Goal: Contribute content

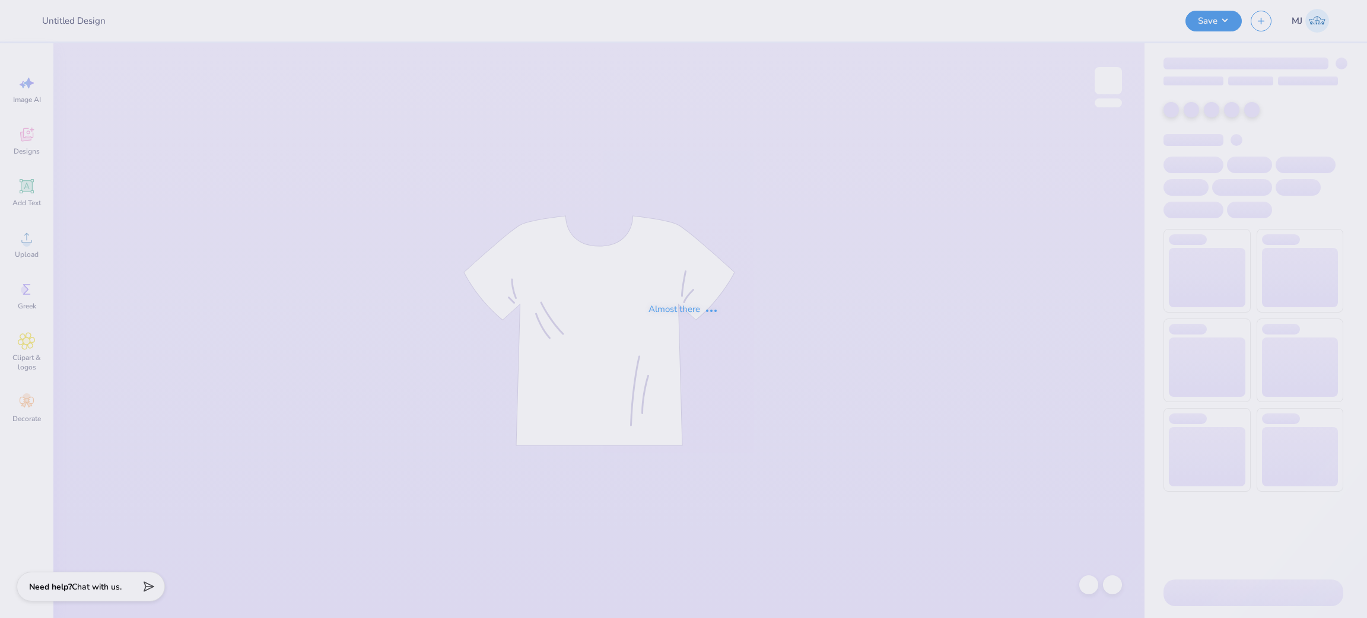
type input "Emory University : [PERSON_NAME]"
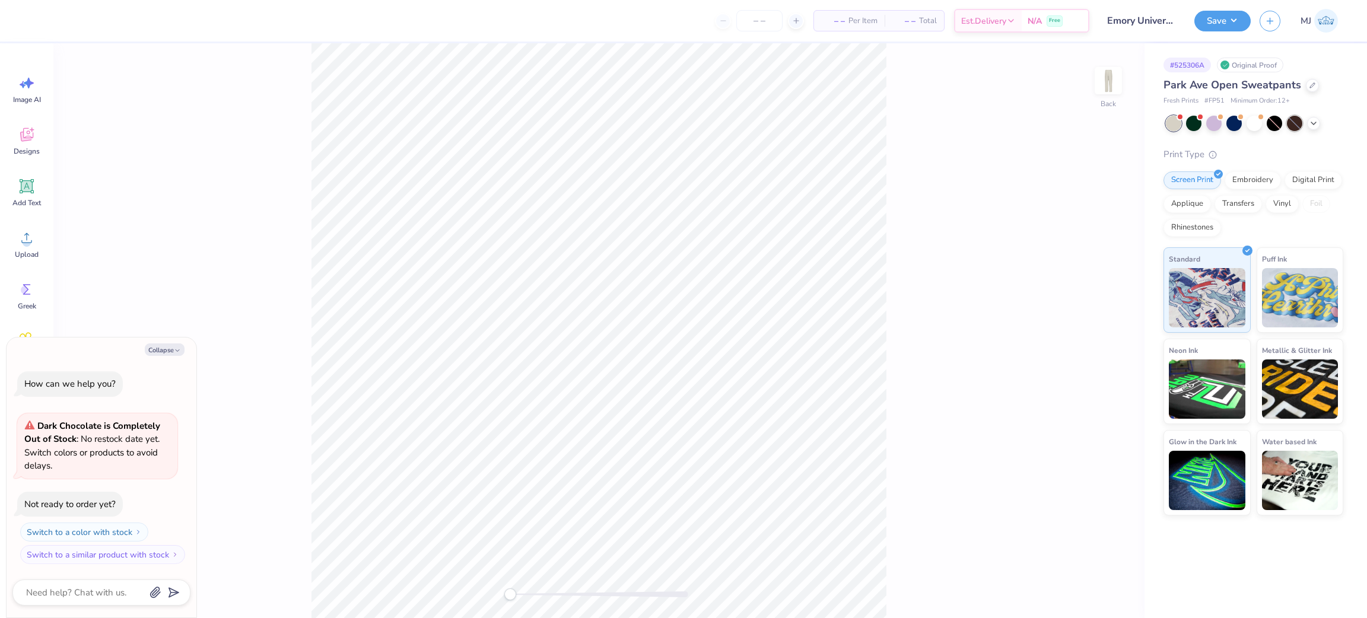
click at [1294, 127] on div at bounding box center [1293, 123] width 15 height 15
click at [1295, 126] on div at bounding box center [1293, 123] width 15 height 15
click at [1295, 123] on div at bounding box center [1293, 123] width 15 height 15
click at [1295, 122] on div at bounding box center [1293, 123] width 15 height 15
click at [1298, 125] on div at bounding box center [1293, 123] width 15 height 15
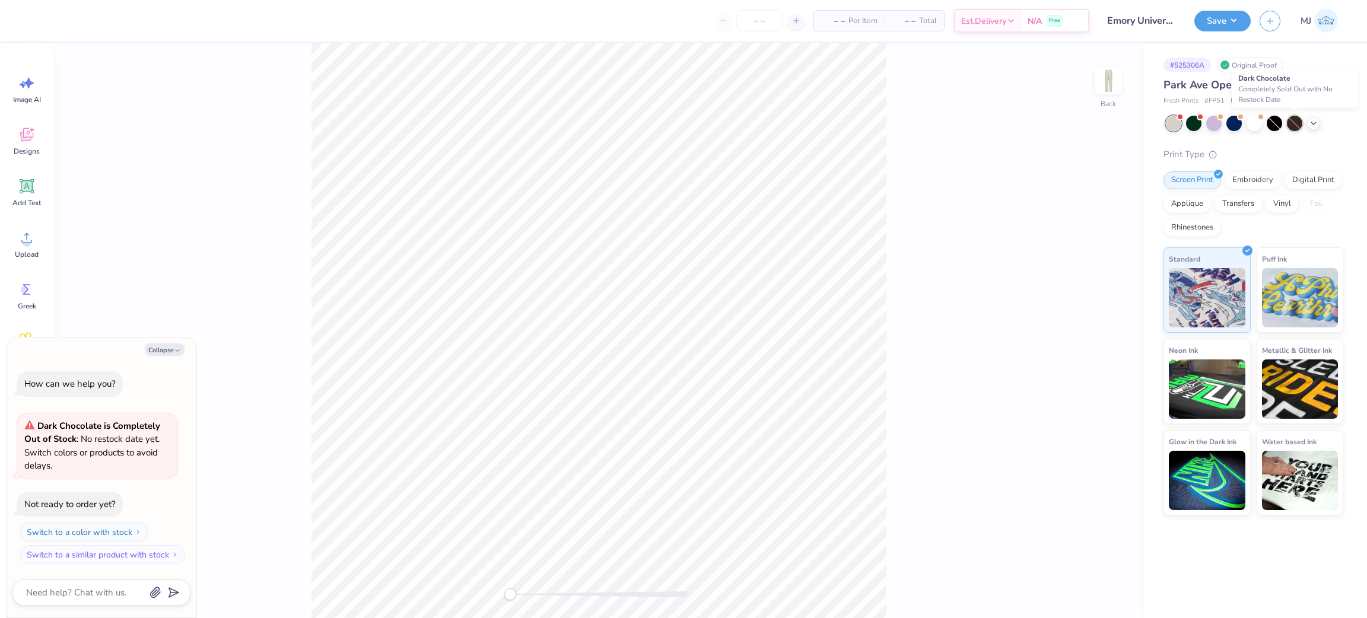
click at [1298, 125] on div at bounding box center [1293, 123] width 15 height 15
click at [1272, 125] on div at bounding box center [1273, 123] width 15 height 15
click at [1298, 127] on div at bounding box center [1293, 123] width 15 height 15
click at [1294, 125] on div at bounding box center [1293, 123] width 15 height 15
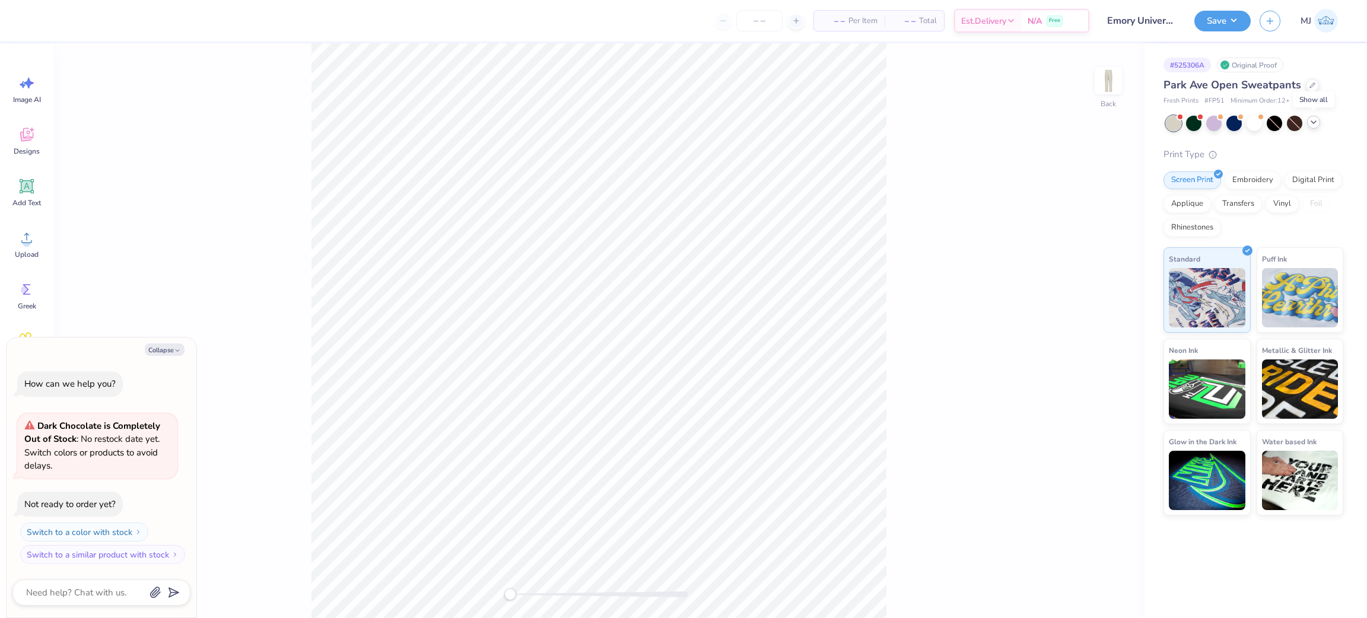
click at [1315, 121] on polyline at bounding box center [1313, 122] width 5 height 2
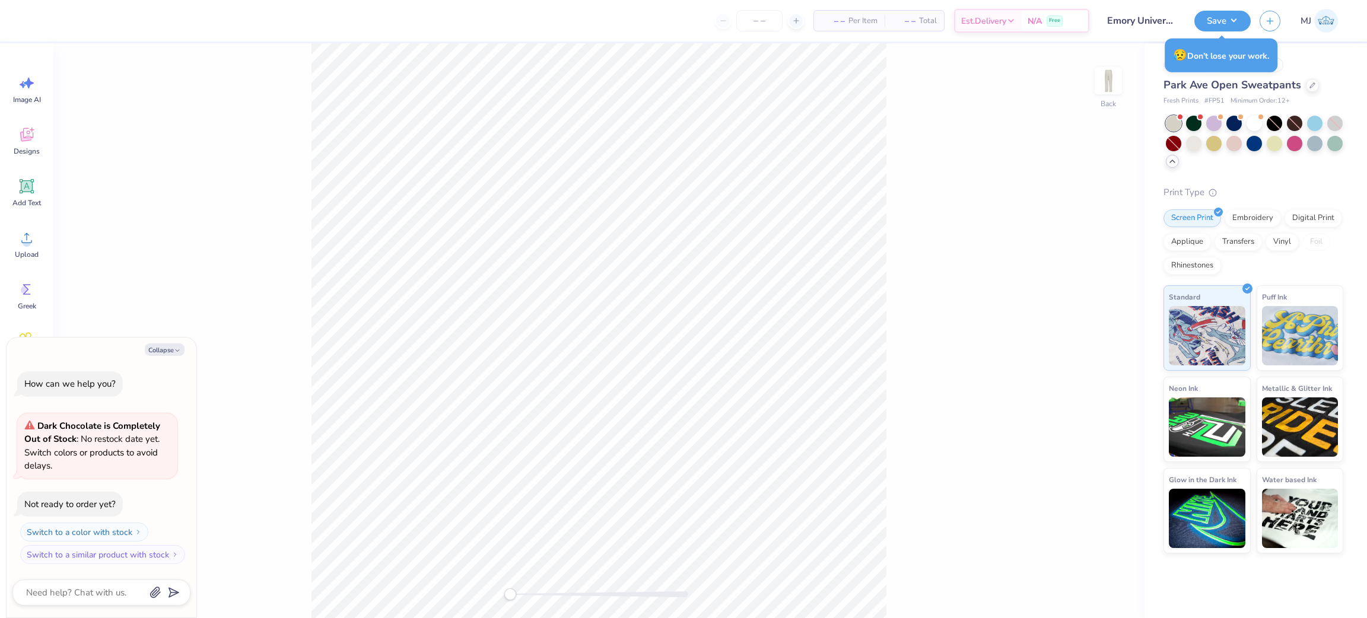
type textarea "x"
